Goal: Information Seeking & Learning: Learn about a topic

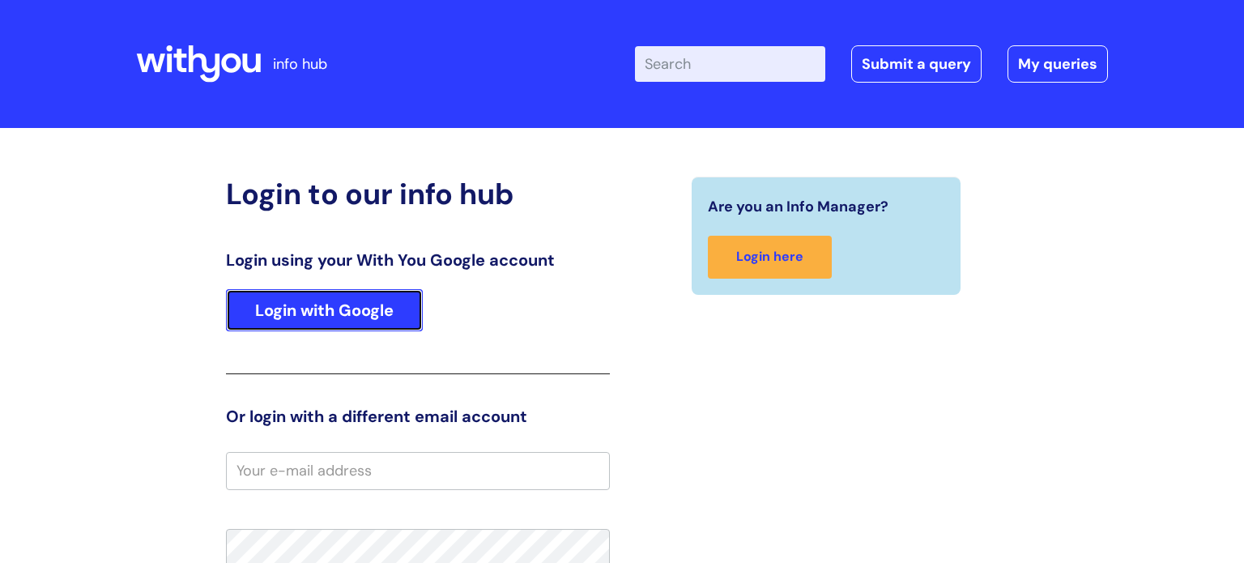
click at [257, 299] on link "Login with Google" at bounding box center [324, 310] width 197 height 42
click at [260, 309] on link "Login with Google" at bounding box center [324, 310] width 197 height 42
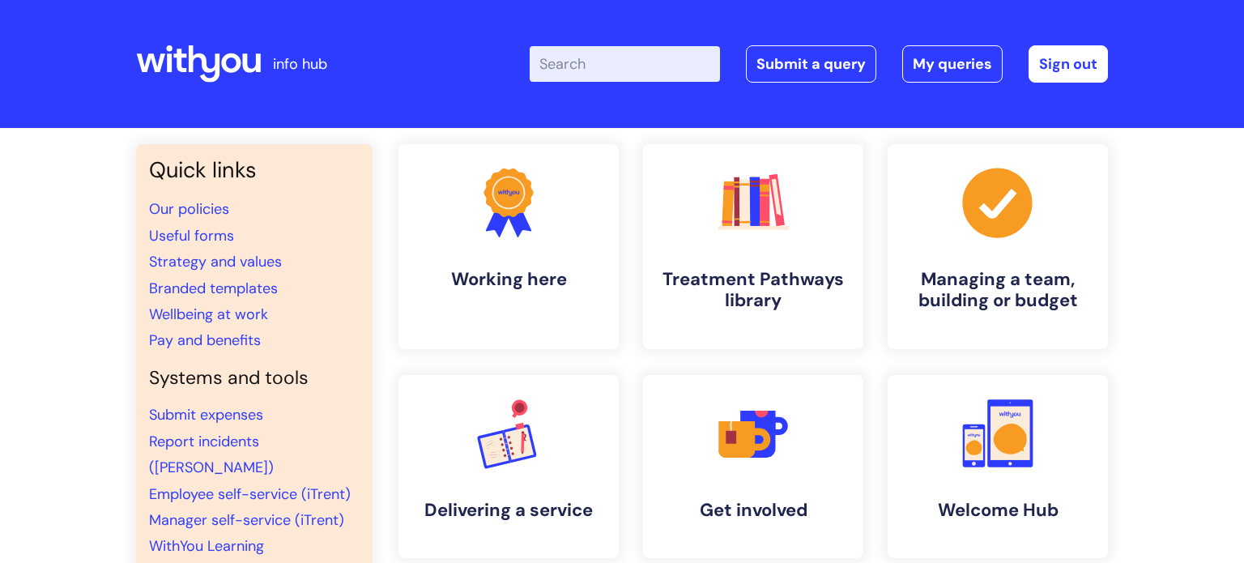
click at [575, 56] on input "Enter your search term here..." at bounding box center [625, 64] width 190 height 36
type input "sickness"
click button "Search" at bounding box center [0, 0] width 0 height 0
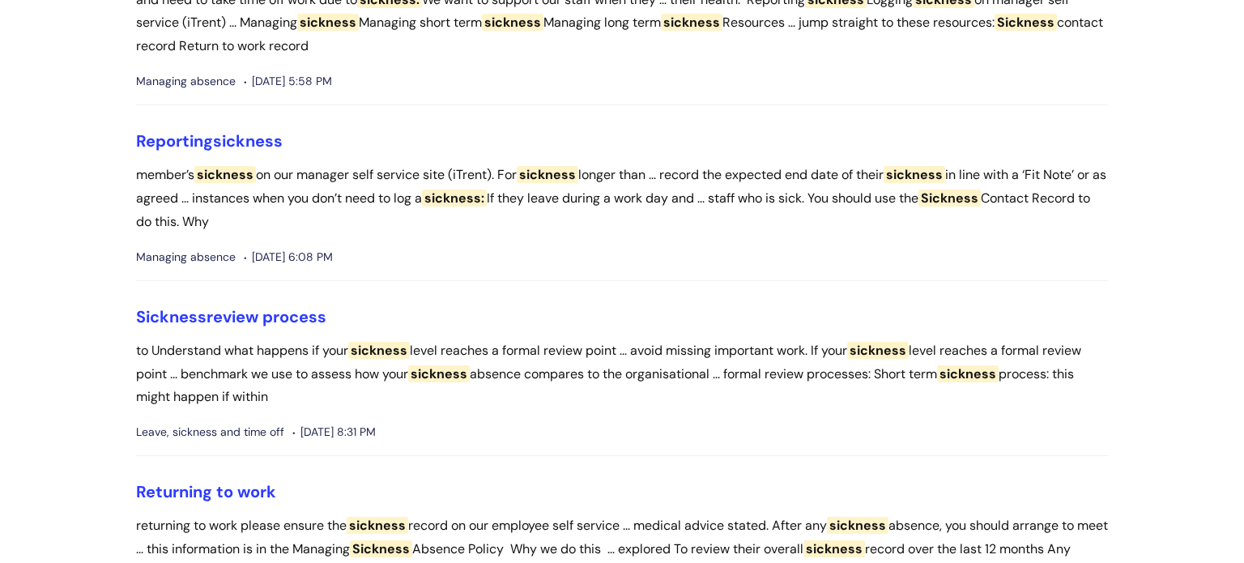
scroll to position [226, 0]
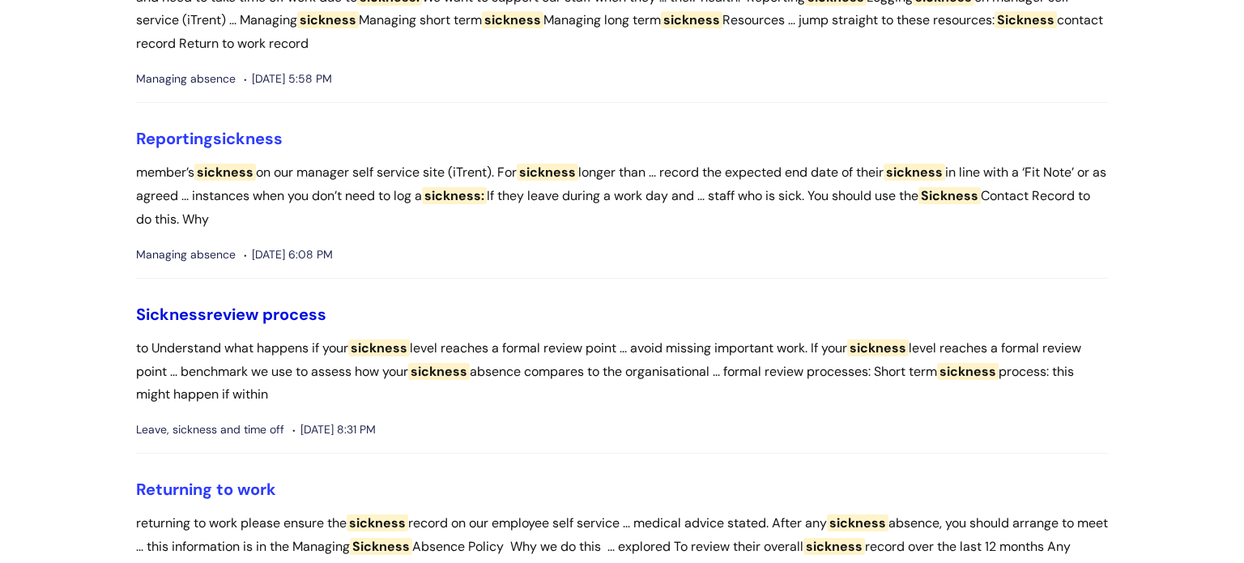
click at [276, 313] on link "Sickness review process" at bounding box center [231, 314] width 190 height 21
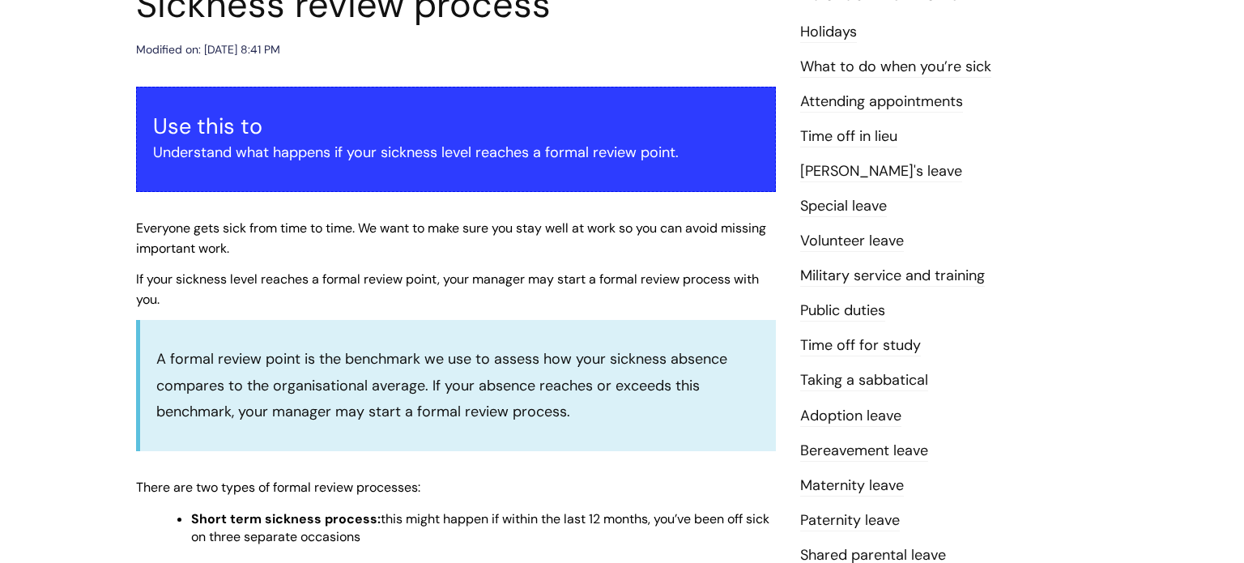
scroll to position [218, 0]
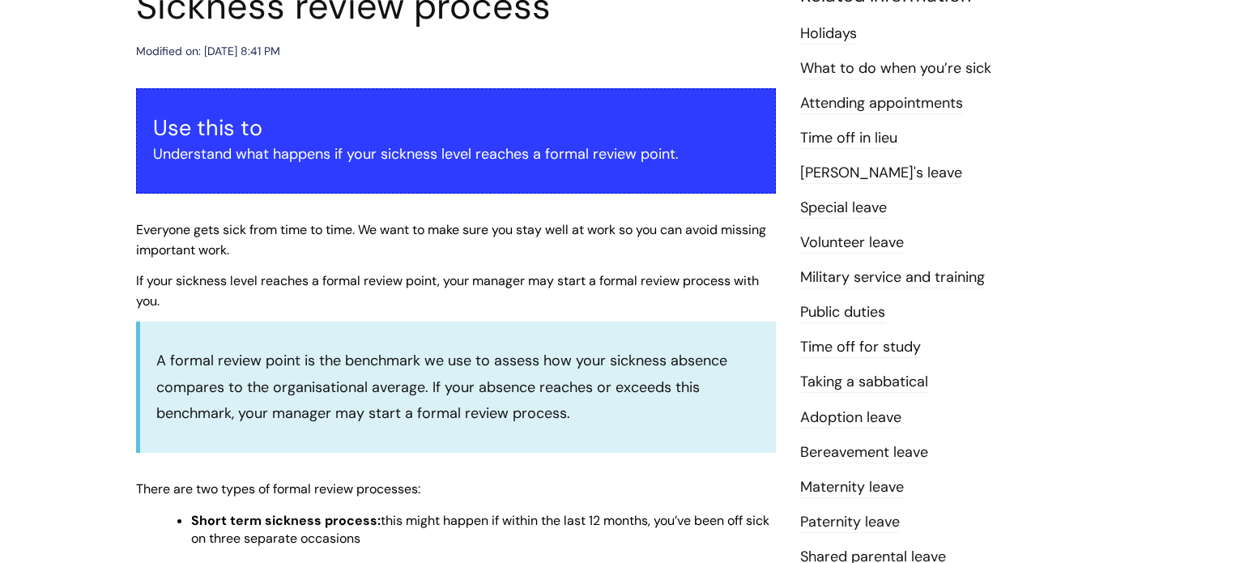
click at [837, 160] on li "[PERSON_NAME]'s leave" at bounding box center [954, 173] width 308 height 26
click at [839, 168] on link "[PERSON_NAME]'s leave" at bounding box center [881, 173] width 162 height 21
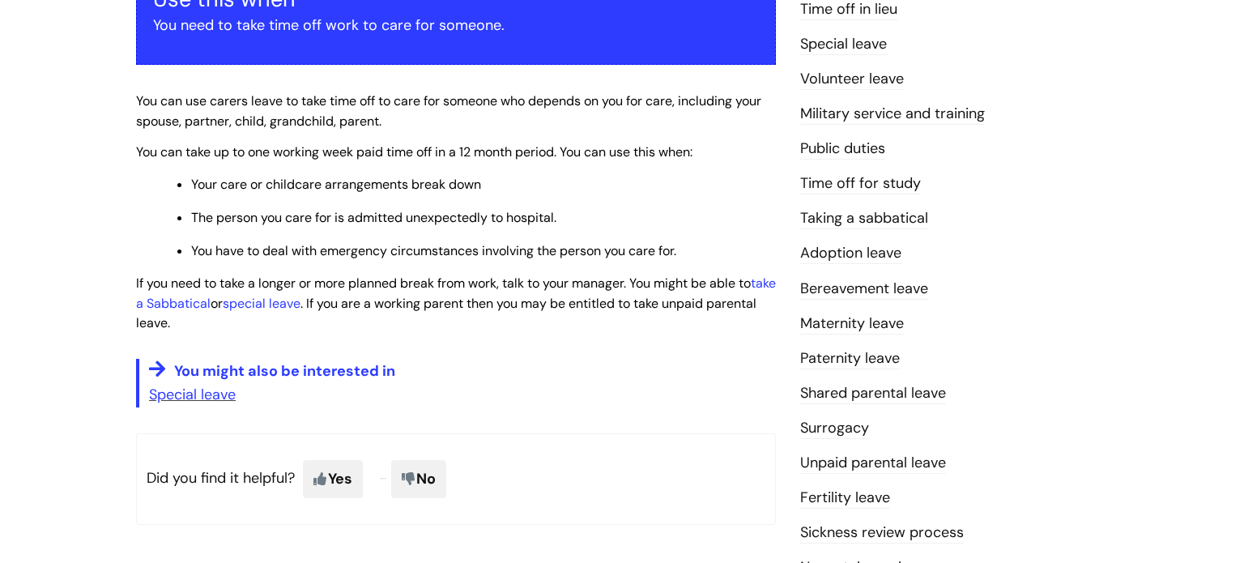
scroll to position [313, 0]
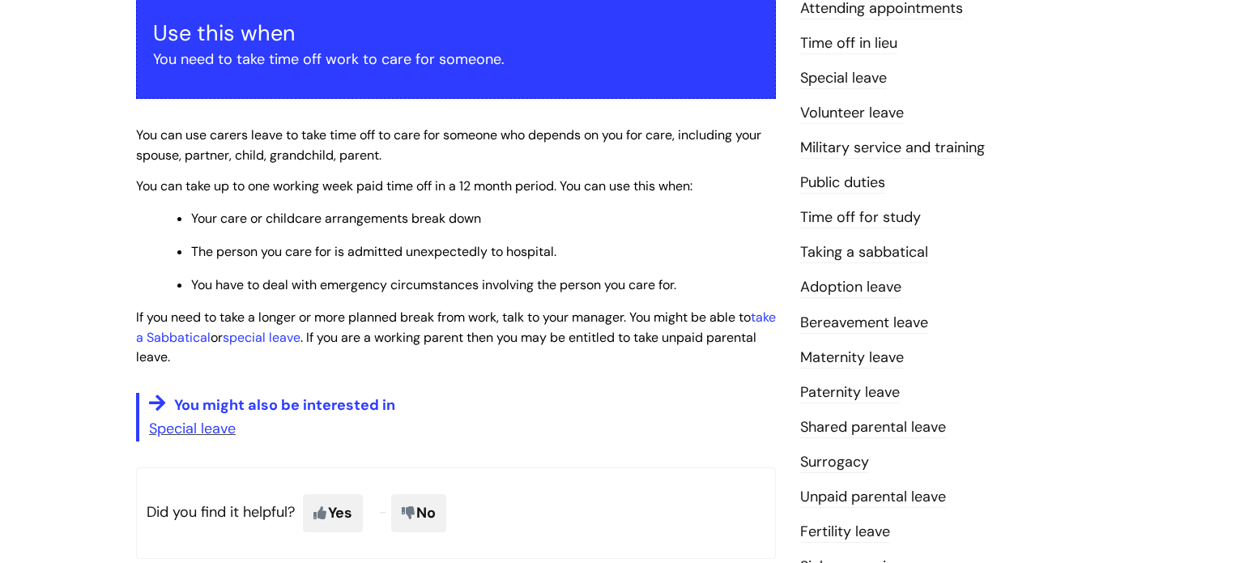
click at [820, 353] on link "Maternity leave" at bounding box center [852, 357] width 104 height 21
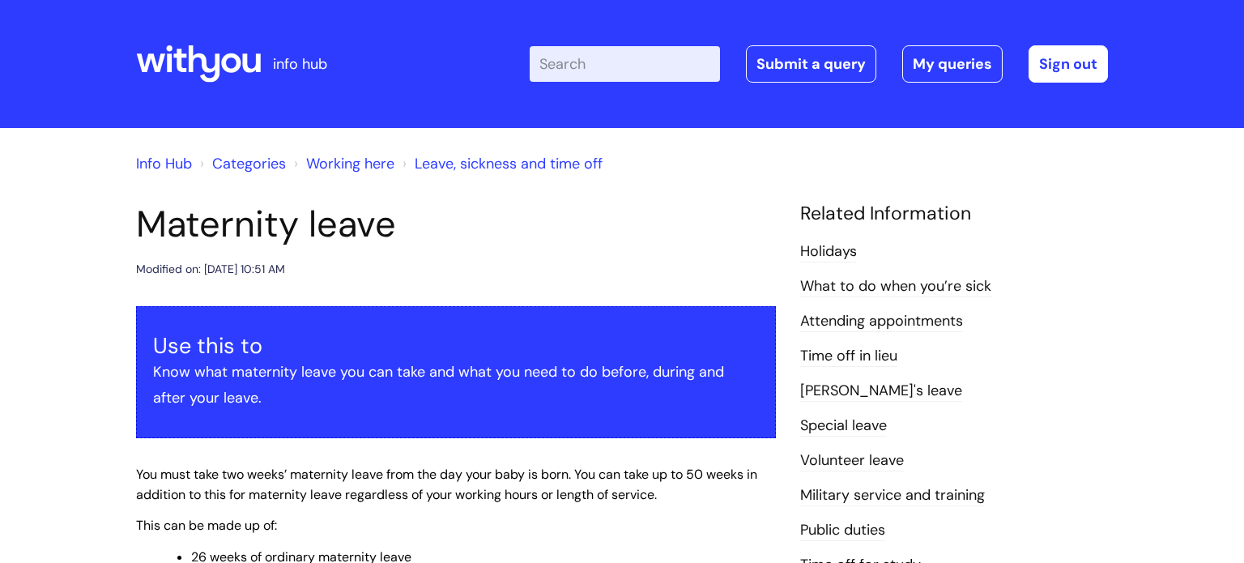
click at [821, 248] on link "Holidays" at bounding box center [828, 251] width 57 height 21
